Goal: Task Accomplishment & Management: Manage account settings

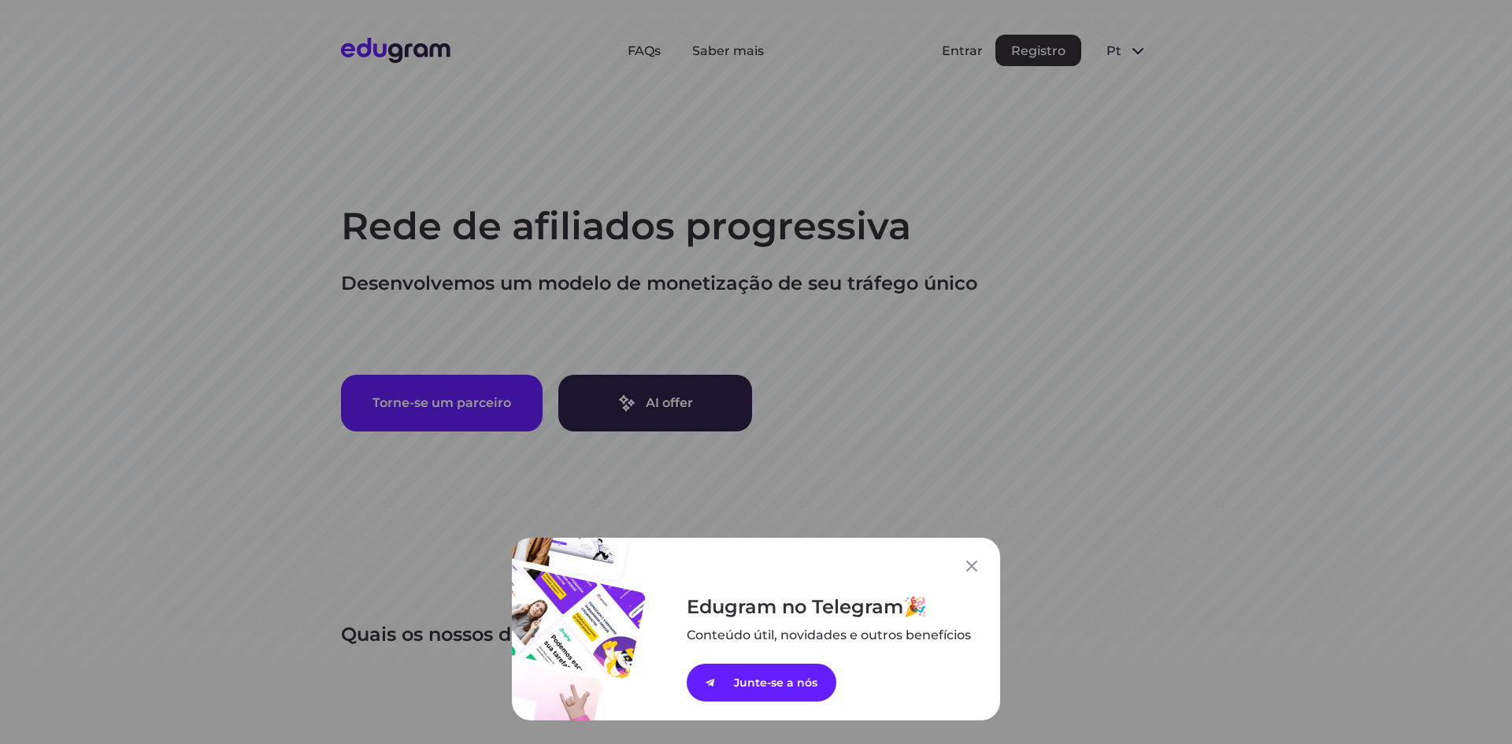
drag, startPoint x: 961, startPoint y: 565, endPoint x: 968, endPoint y: 321, distance: 244.2
click at [961, 556] on div "Edugram no Telegram Conteúdo útil, novidades e outros ﻿benefícios Junte-se a nós" at bounding box center [756, 629] width 488 height 183
click at [966, 567] on icon at bounding box center [971, 566] width 11 height 11
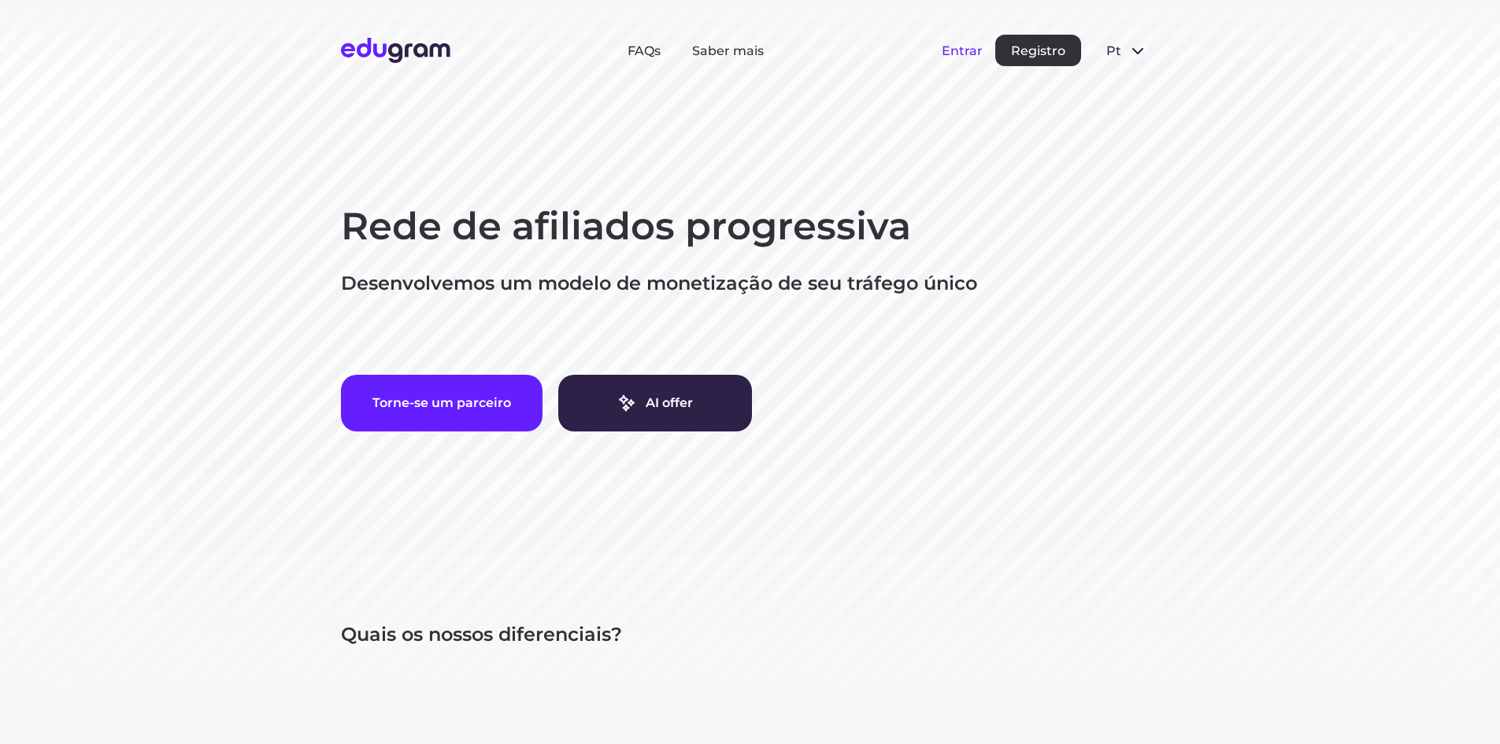
click at [961, 53] on button "Entrar" at bounding box center [962, 50] width 41 height 15
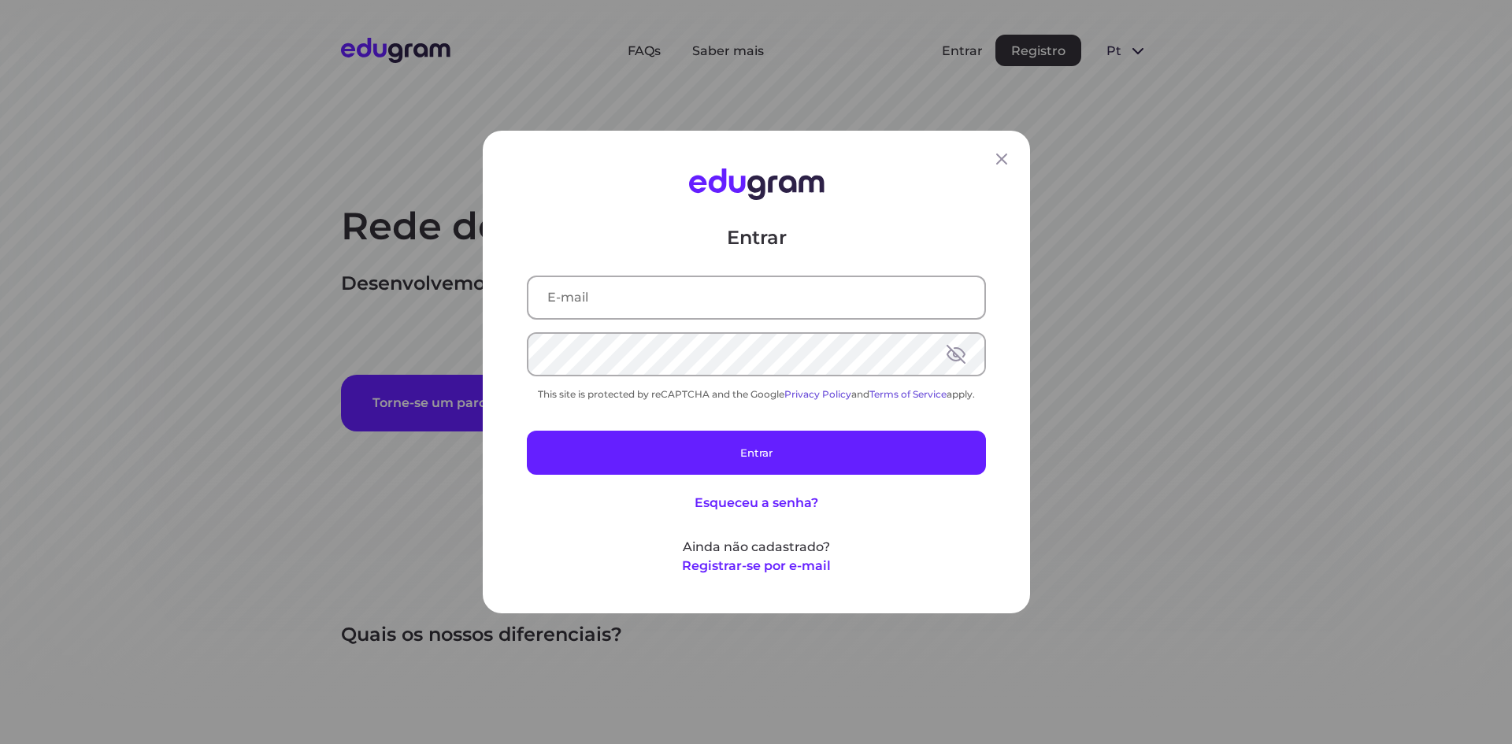
click at [758, 307] on input "text" at bounding box center [756, 297] width 456 height 41
type input "[EMAIL_ADDRESS][DOMAIN_NAME]"
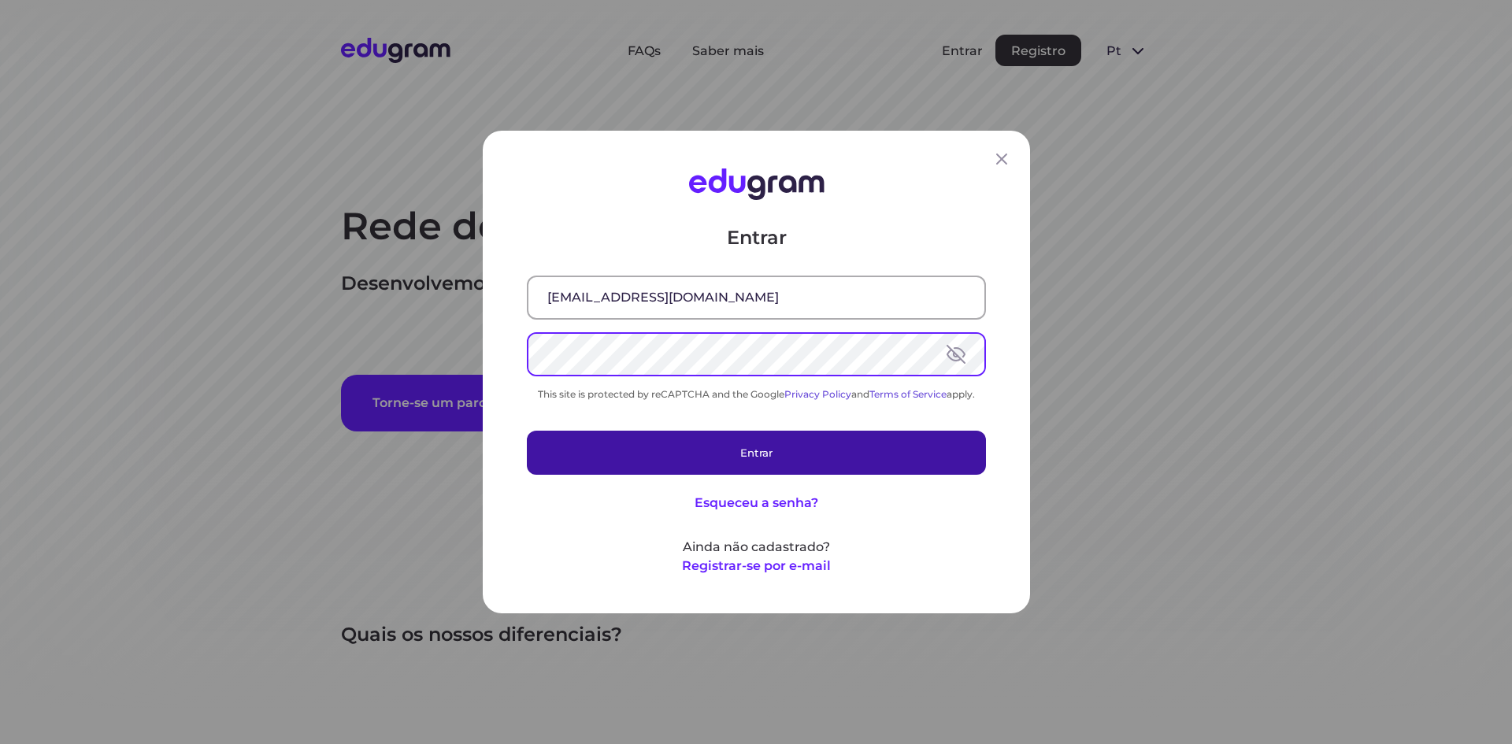
click at [791, 454] on button "Entrar" at bounding box center [756, 453] width 459 height 44
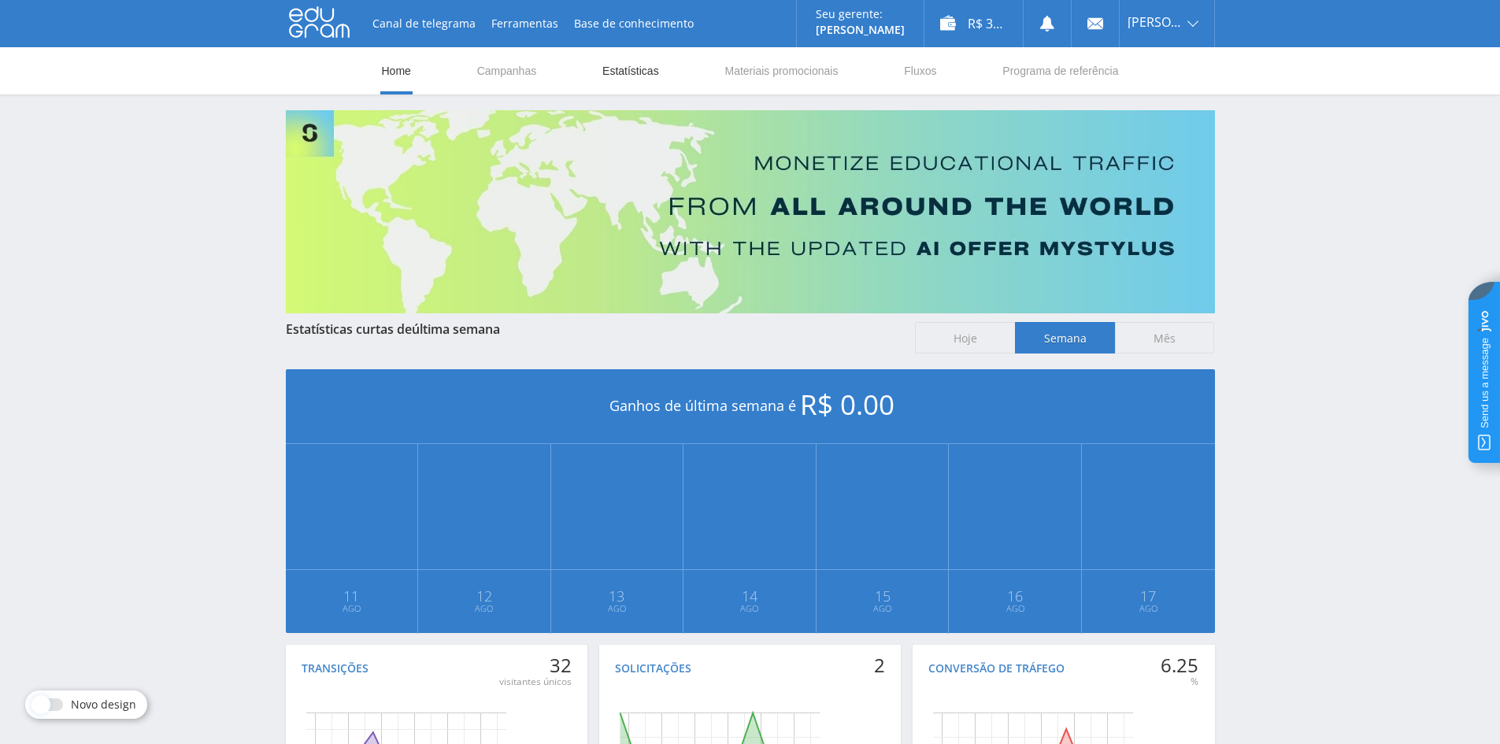
click at [654, 77] on link "Estatísticas" at bounding box center [631, 70] width 60 height 47
